Goal: Check status: Check status

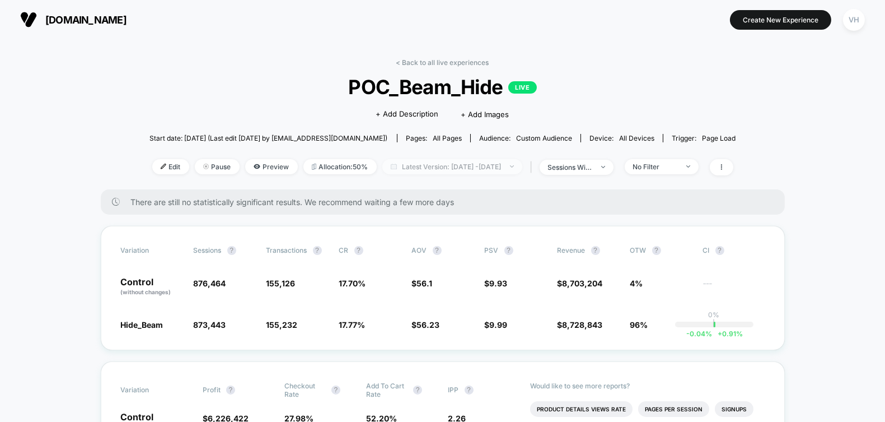
click at [520, 172] on span "Latest Version: [DATE] - [DATE]" at bounding box center [452, 166] width 140 height 15
select select "*"
select select "****"
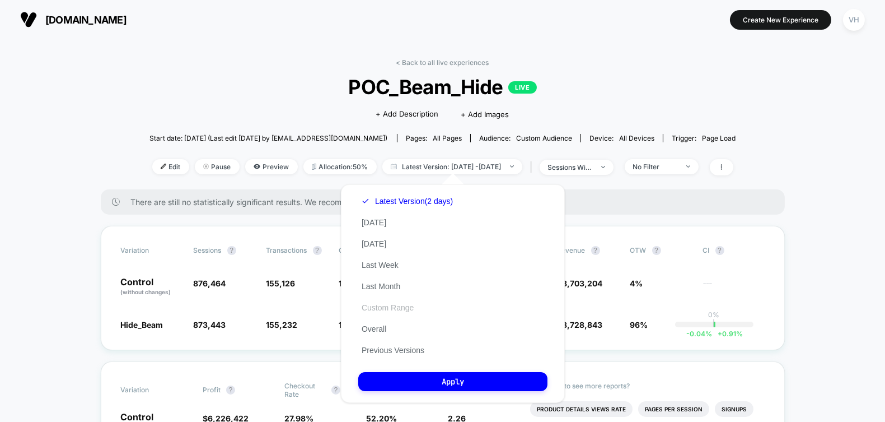
click at [381, 304] on button "Custom Range" at bounding box center [387, 307] width 59 height 10
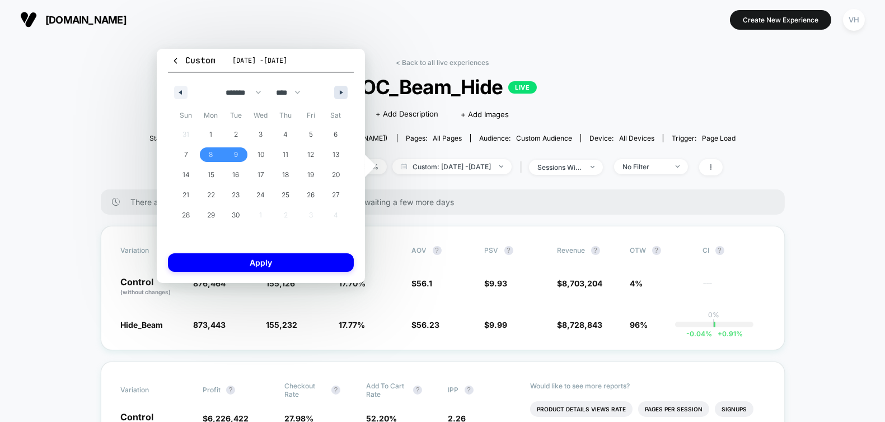
click at [339, 97] on button "button" at bounding box center [340, 92] width 13 height 13
select select "*"
click at [314, 162] on button "10" at bounding box center [310, 154] width 25 height 20
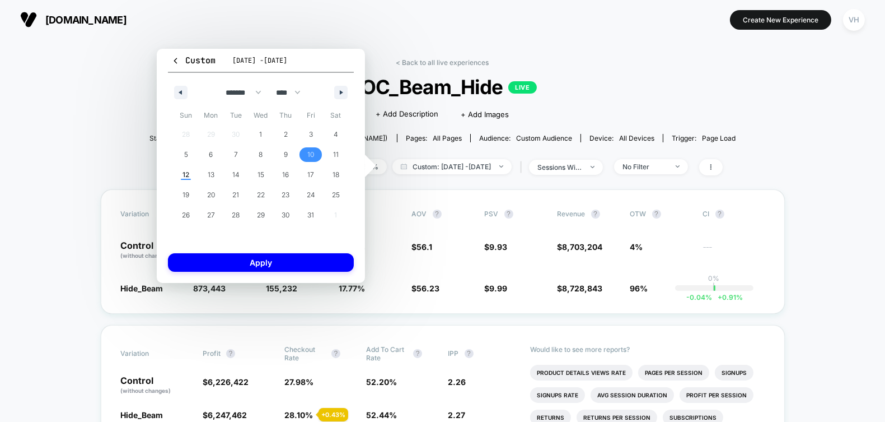
click at [314, 162] on button "10" at bounding box center [310, 154] width 25 height 20
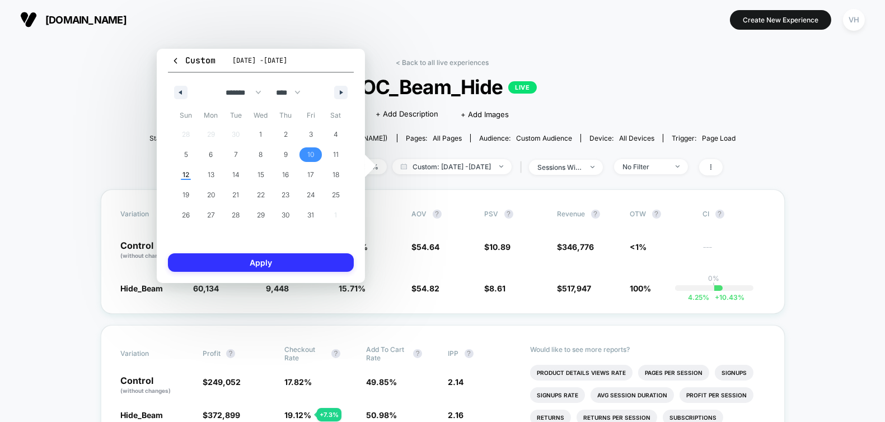
click at [298, 265] on button "Apply" at bounding box center [261, 262] width 186 height 18
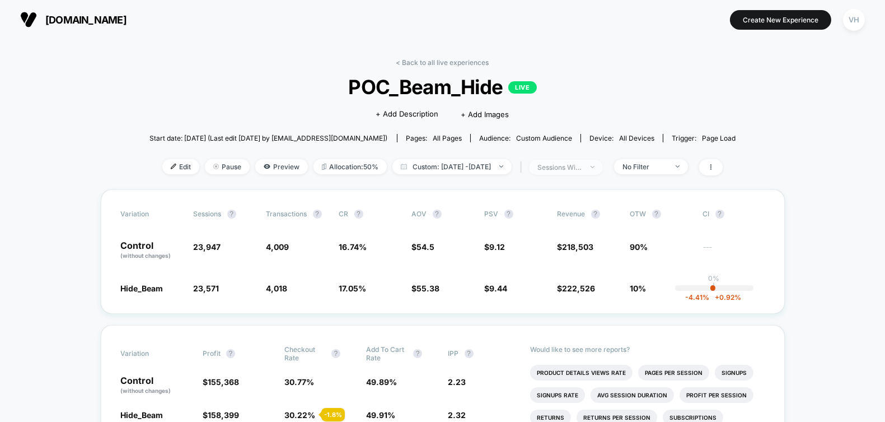
click at [572, 162] on span "sessions with impression" at bounding box center [566, 167] width 74 height 15
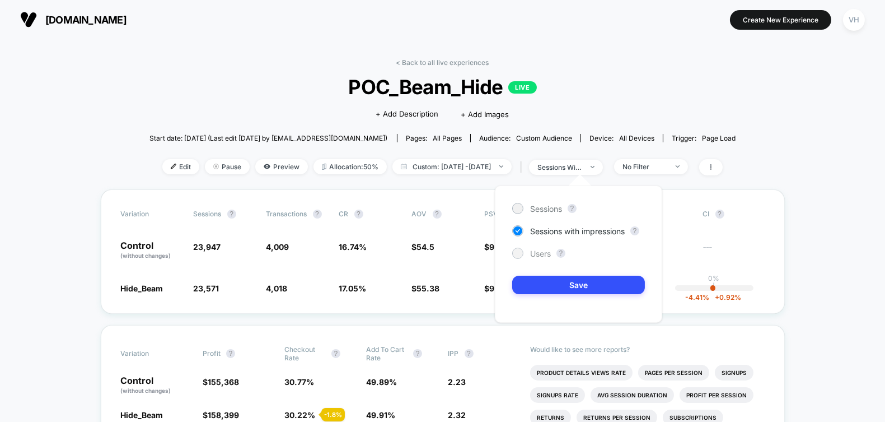
click at [517, 252] on div at bounding box center [517, 253] width 8 height 8
click at [554, 290] on button "Save" at bounding box center [578, 285] width 133 height 18
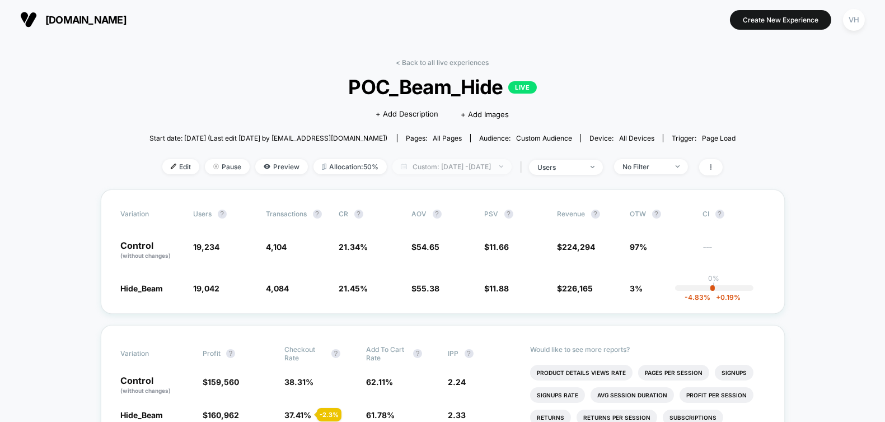
click at [449, 164] on span "Custom: [DATE] - [DATE]" at bounding box center [452, 166] width 119 height 15
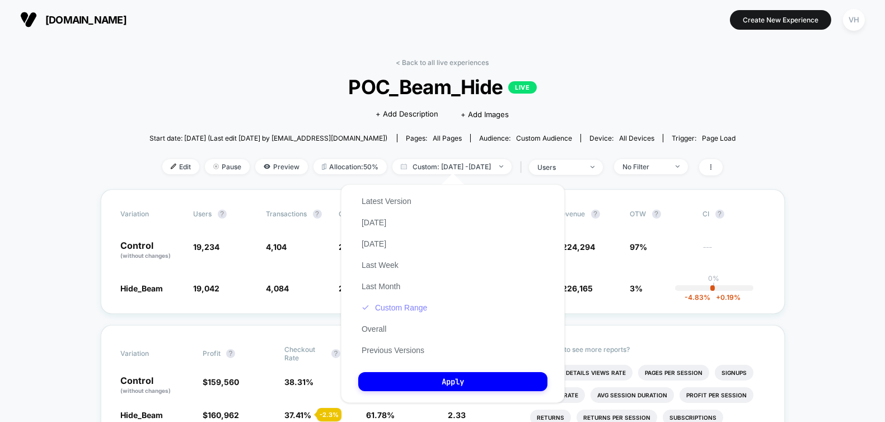
click at [400, 304] on button "Custom Range" at bounding box center [394, 307] width 72 height 10
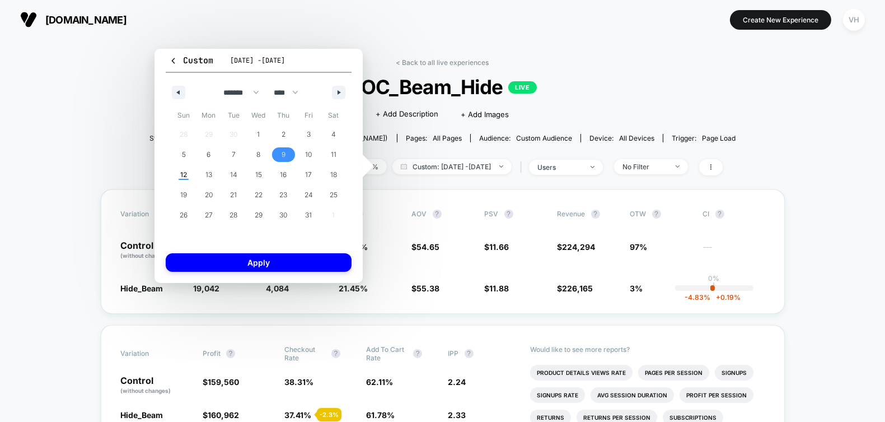
click at [288, 152] on span "9" at bounding box center [283, 154] width 25 height 15
click at [292, 261] on button "Apply" at bounding box center [259, 262] width 186 height 18
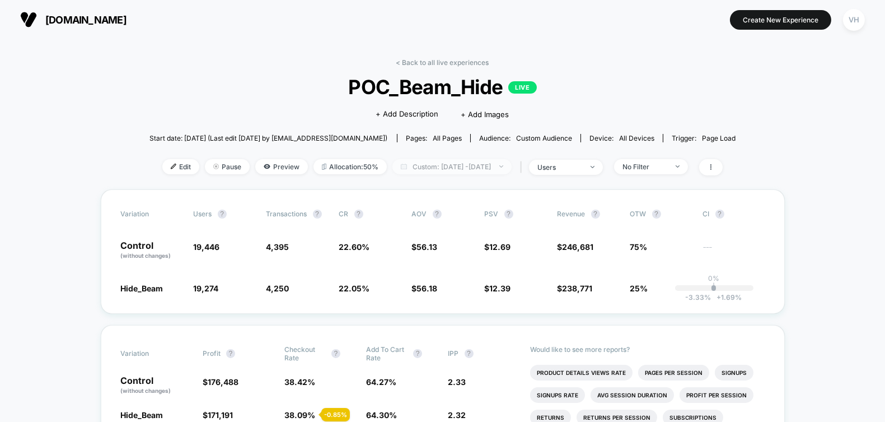
click at [494, 165] on span "Custom: [DATE] - [DATE]" at bounding box center [452, 166] width 119 height 15
select select "*"
select select "****"
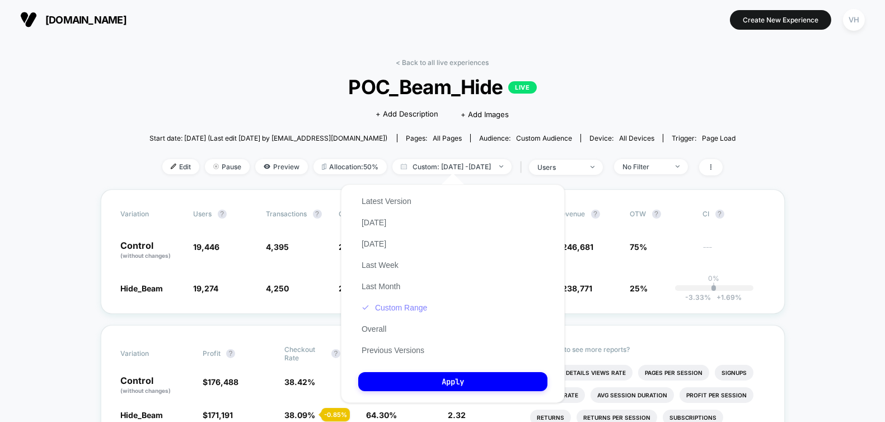
click at [409, 307] on button "Custom Range" at bounding box center [394, 307] width 72 height 10
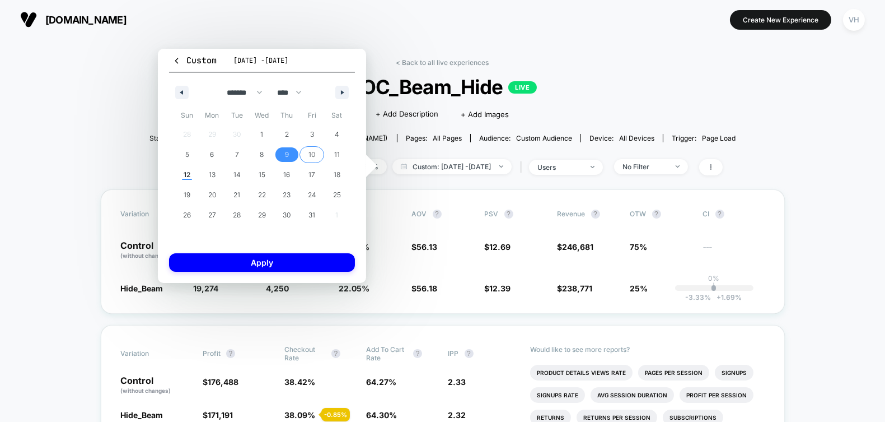
click at [312, 156] on span "10" at bounding box center [312, 154] width 7 height 20
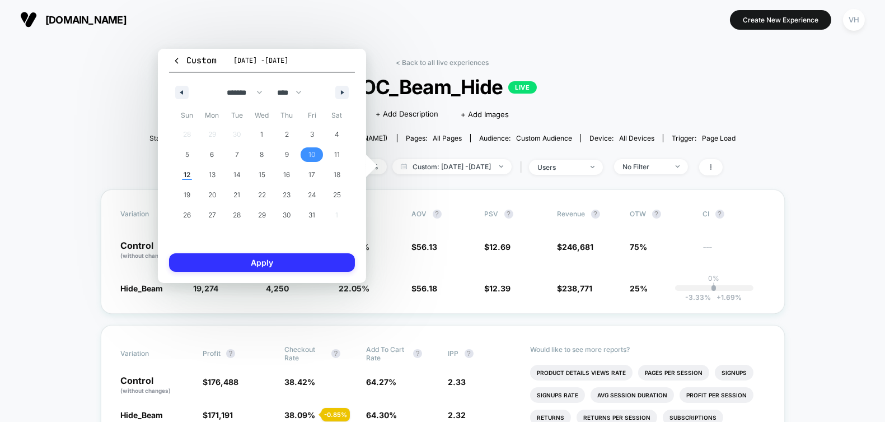
click at [293, 254] on button "Apply" at bounding box center [262, 262] width 186 height 18
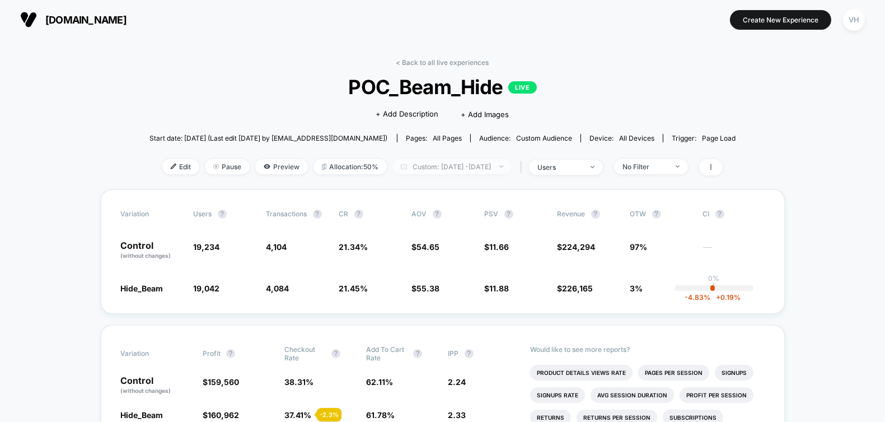
click at [486, 160] on span "Custom: [DATE] - [DATE]" at bounding box center [452, 166] width 119 height 15
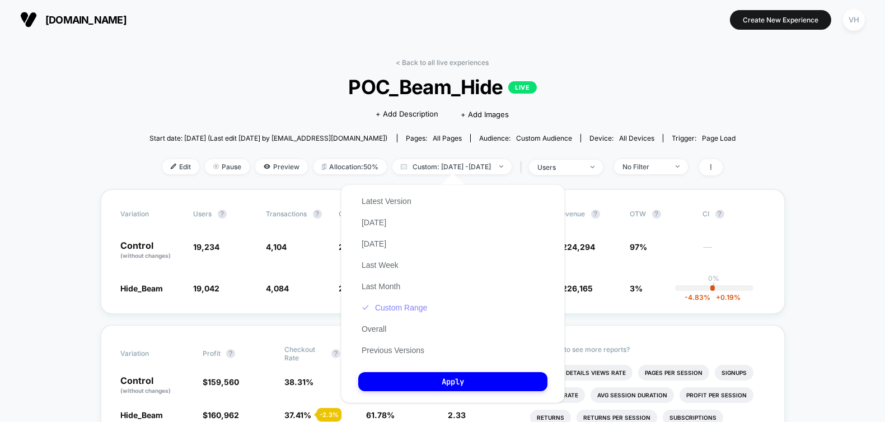
click at [410, 304] on button "Custom Range" at bounding box center [394, 307] width 72 height 10
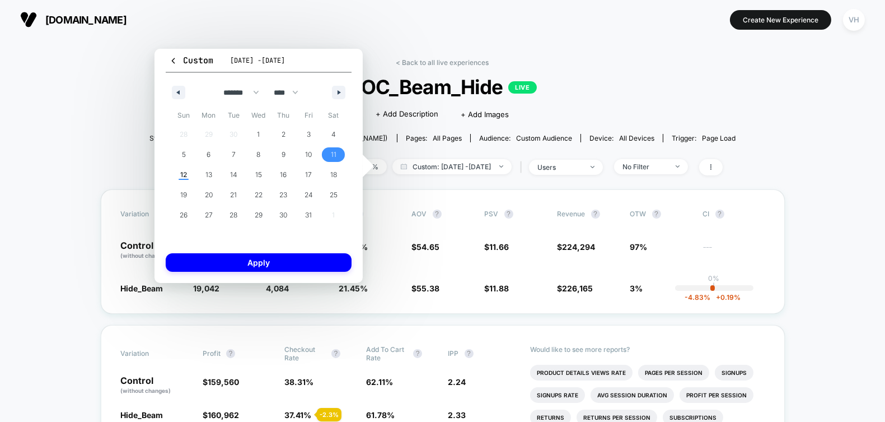
click at [333, 158] on span "11" at bounding box center [334, 154] width 6 height 20
click at [312, 259] on button "Apply" at bounding box center [259, 262] width 186 height 18
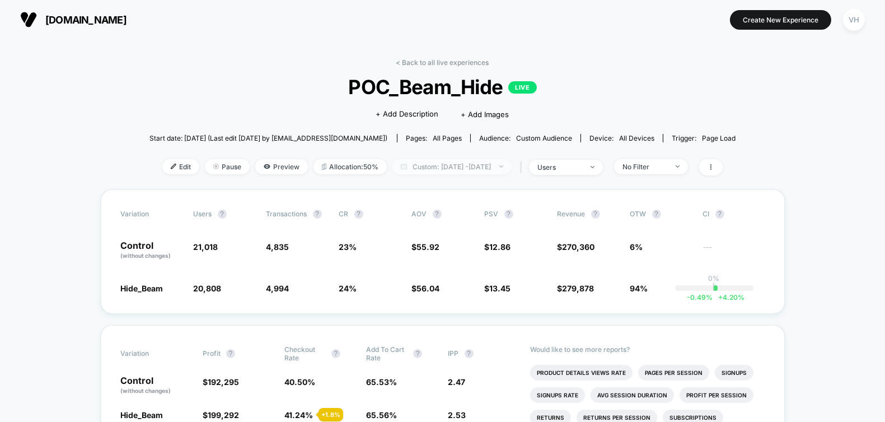
click at [477, 165] on span "Custom: [DATE] - [DATE]" at bounding box center [452, 166] width 119 height 15
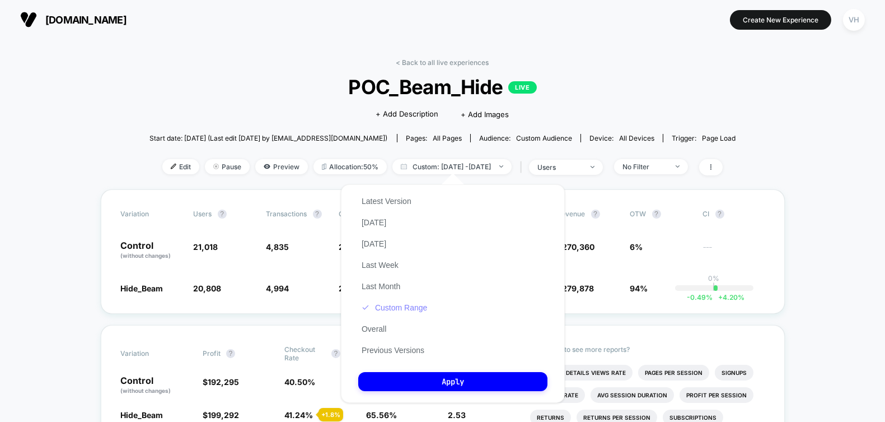
click at [389, 309] on button "Custom Range" at bounding box center [394, 307] width 72 height 10
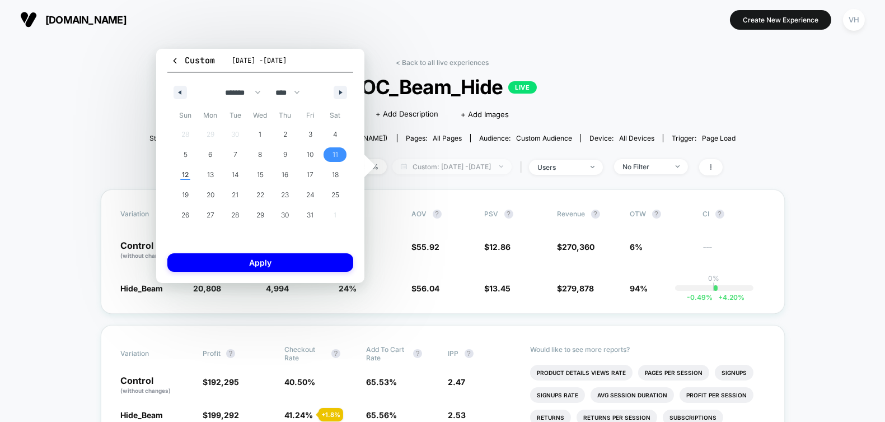
click at [446, 163] on span "Custom: [DATE] - [DATE]" at bounding box center [452, 166] width 119 height 15
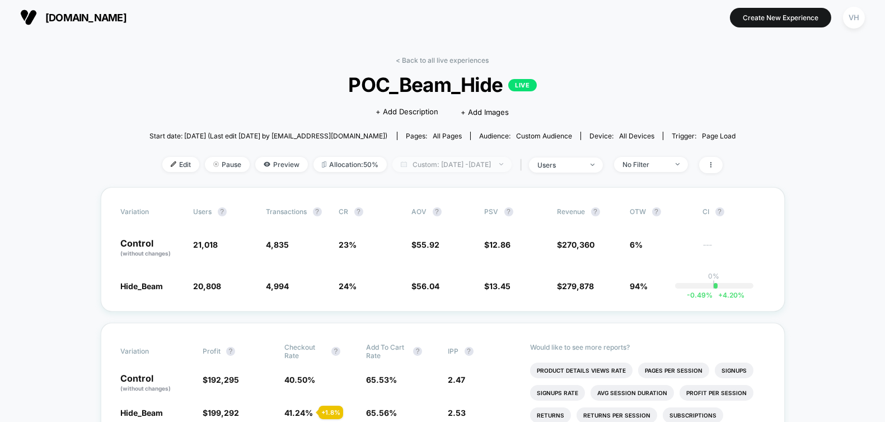
scroll to position [3, 0]
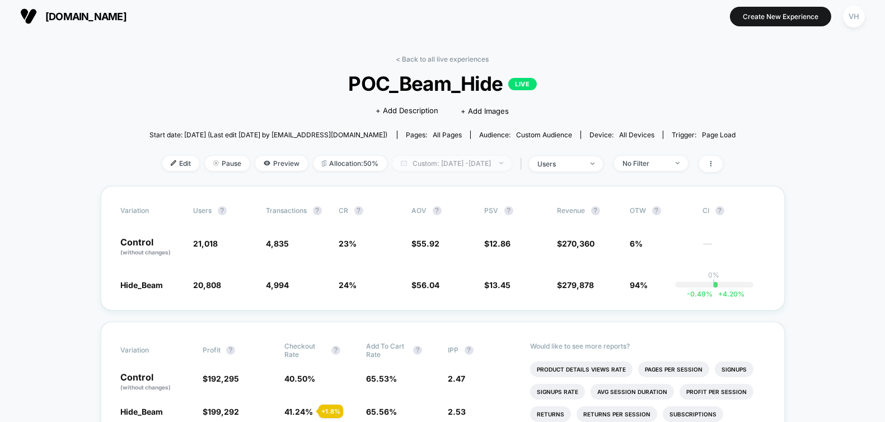
click at [499, 165] on span "Custom: [DATE] - [DATE]" at bounding box center [452, 163] width 119 height 15
select select "*"
select select "****"
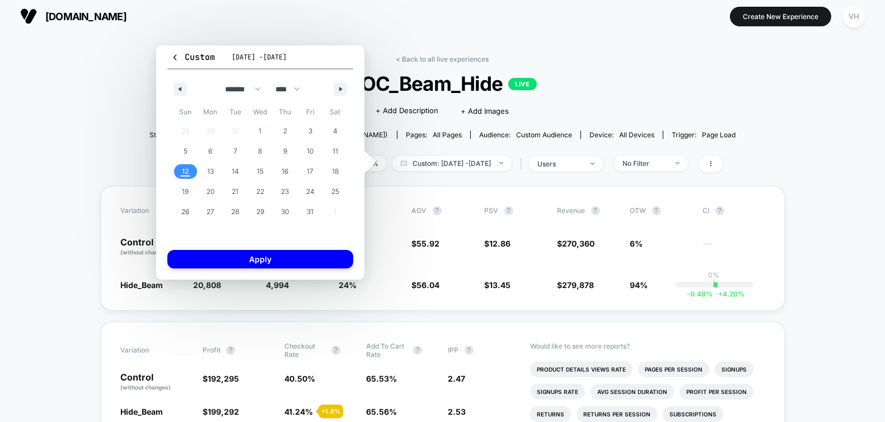
click at [180, 174] on span "12" at bounding box center [185, 171] width 25 height 15
click at [221, 263] on button "Apply" at bounding box center [260, 259] width 186 height 18
